Goal: Information Seeking & Learning: Learn about a topic

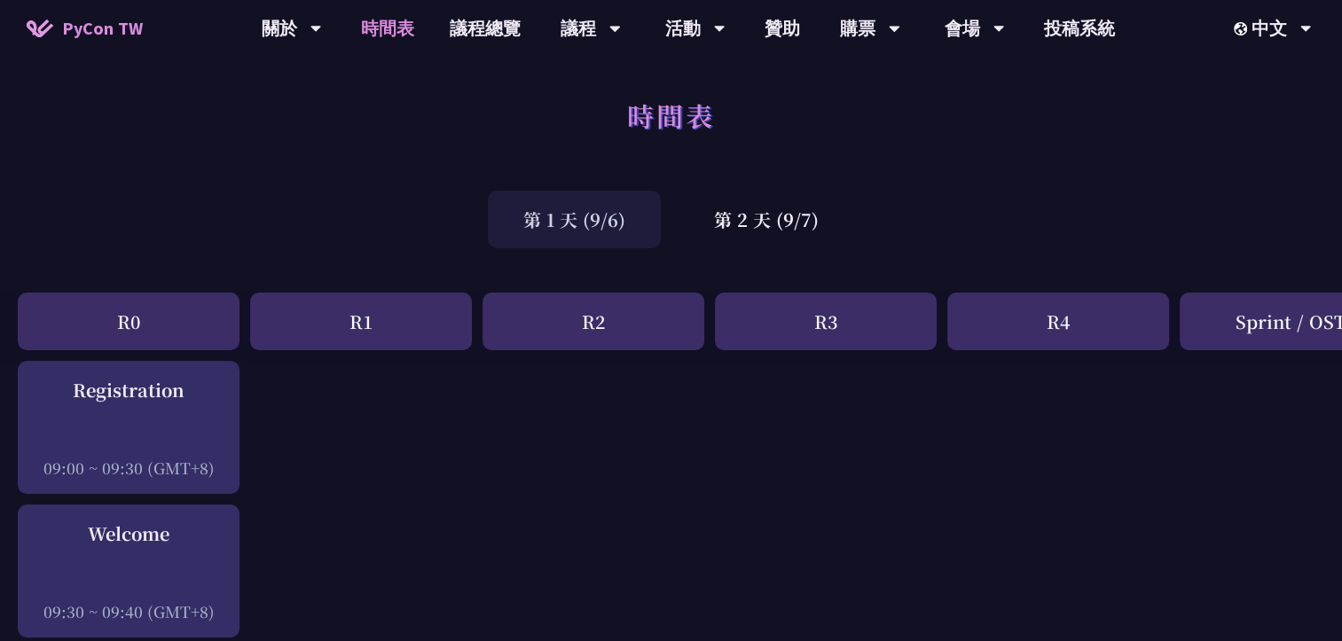
click at [1234, 219] on div "第 1 天 (9/6) 第 2 天 (9/7)" at bounding box center [671, 219] width 1342 height 75
click at [322, 26] on div "購票" at bounding box center [292, 28] width 60 height 57
click at [866, 85] on link "購票資訊" at bounding box center [870, 82] width 170 height 42
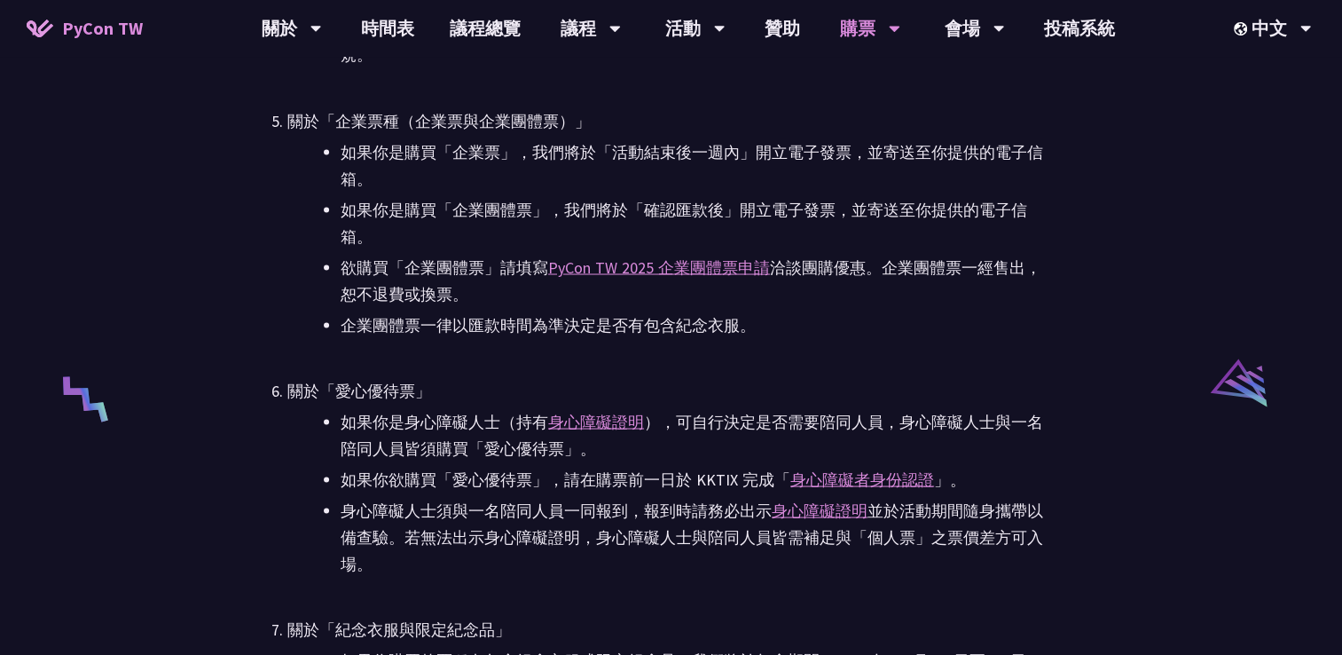
scroll to position [3281, 0]
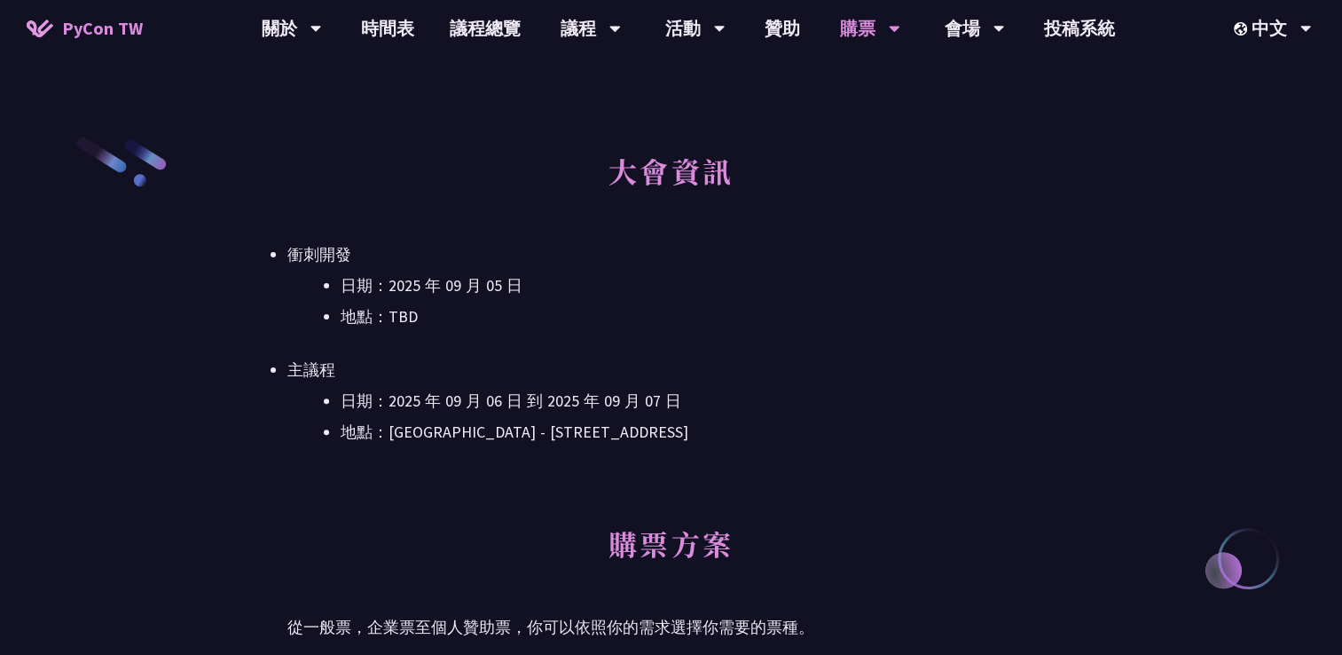
scroll to position [177, 0]
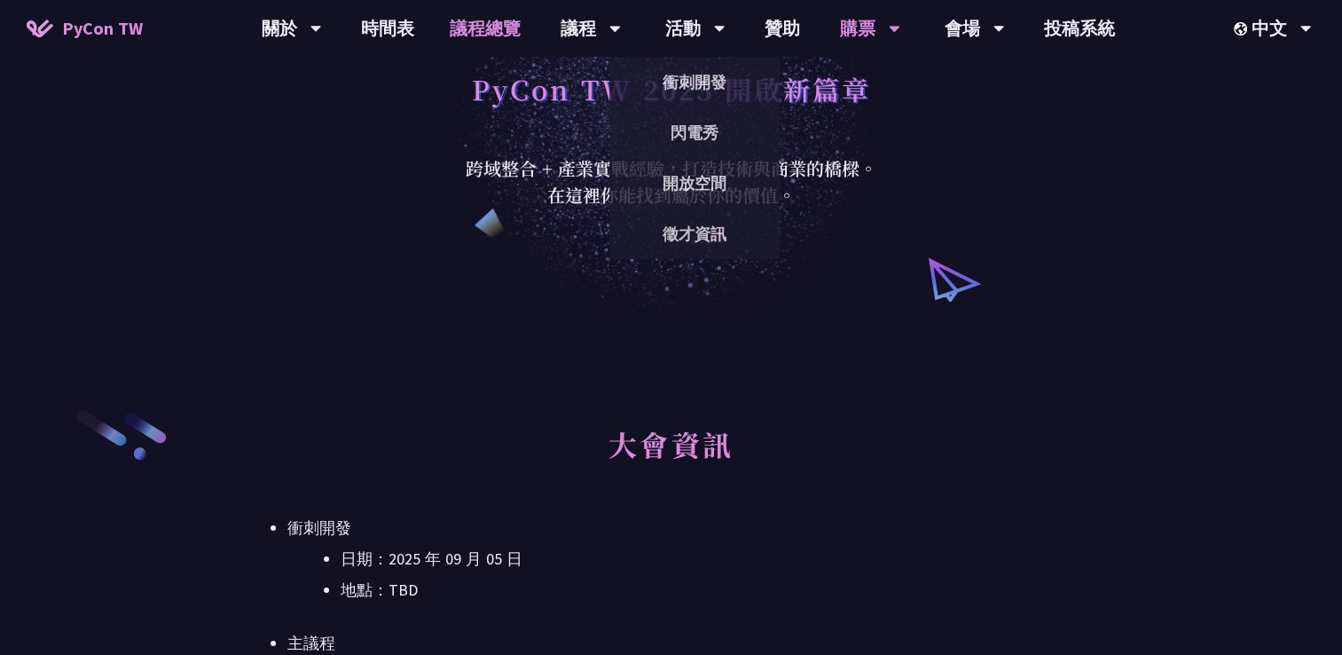
click at [502, 20] on link "議程總覽" at bounding box center [485, 28] width 106 height 57
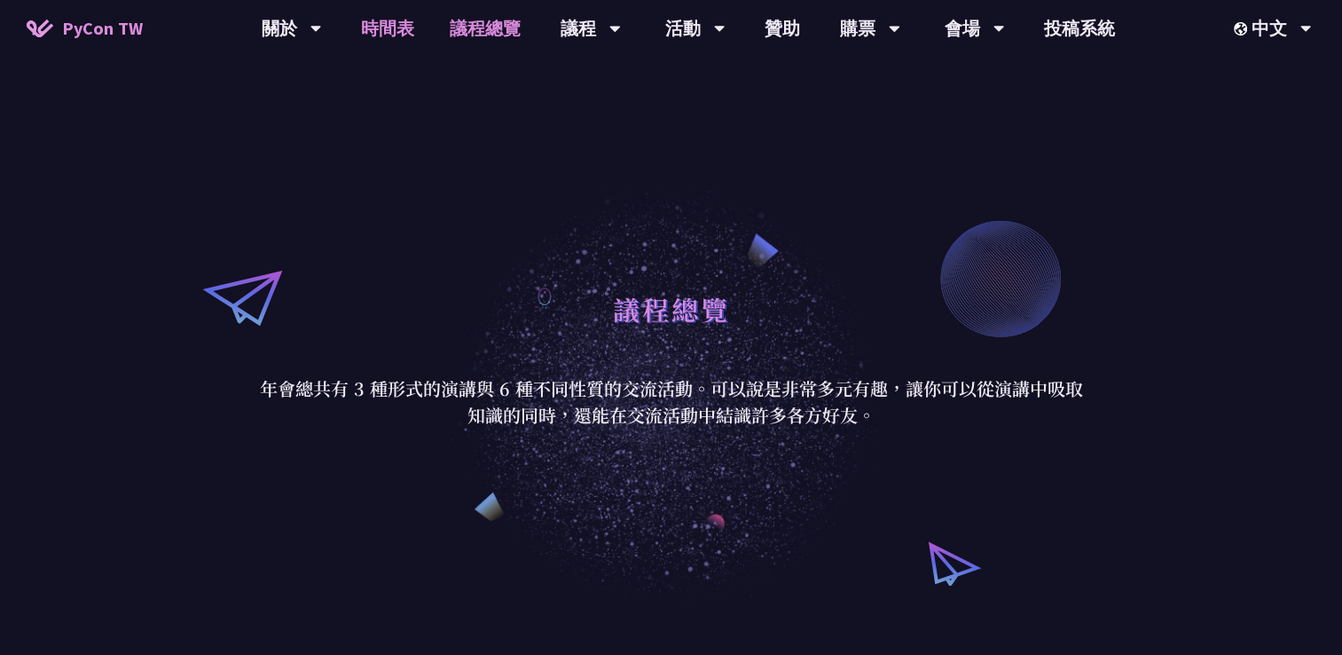
click at [400, 35] on link "時間表" at bounding box center [387, 28] width 89 height 57
